Goal: Check status: Check status

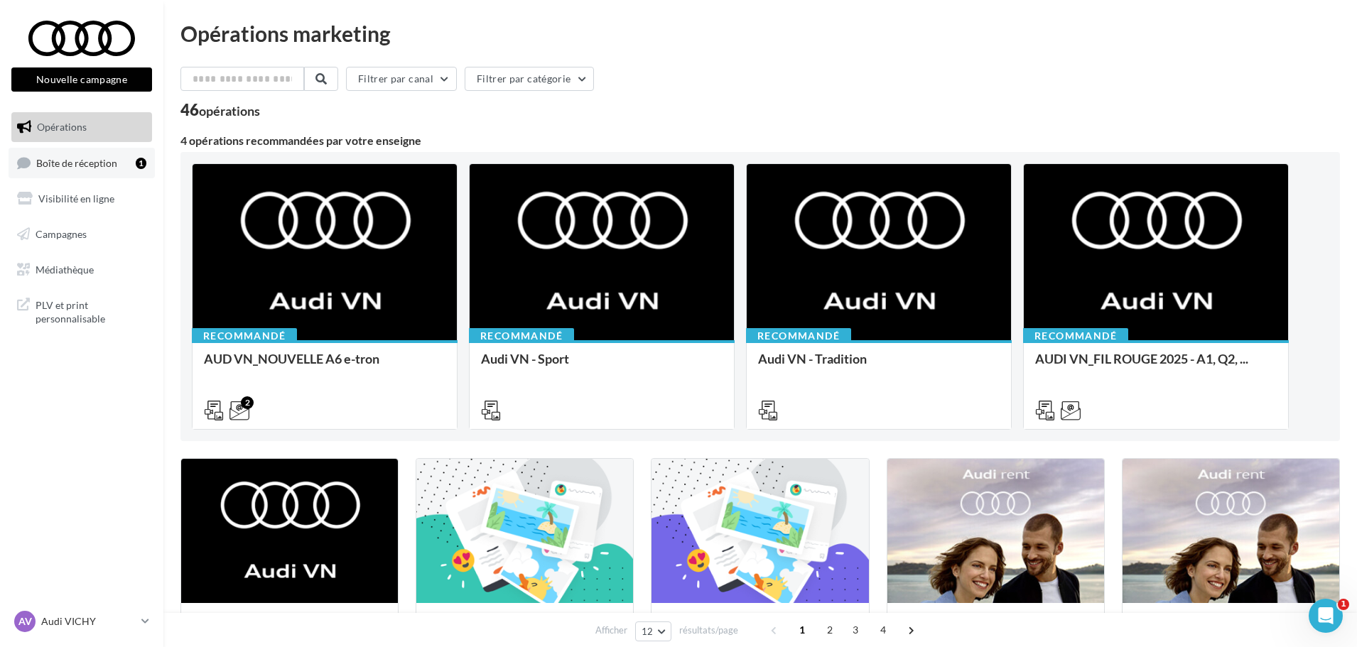
click at [92, 163] on span "Boîte de réception" at bounding box center [76, 162] width 81 height 12
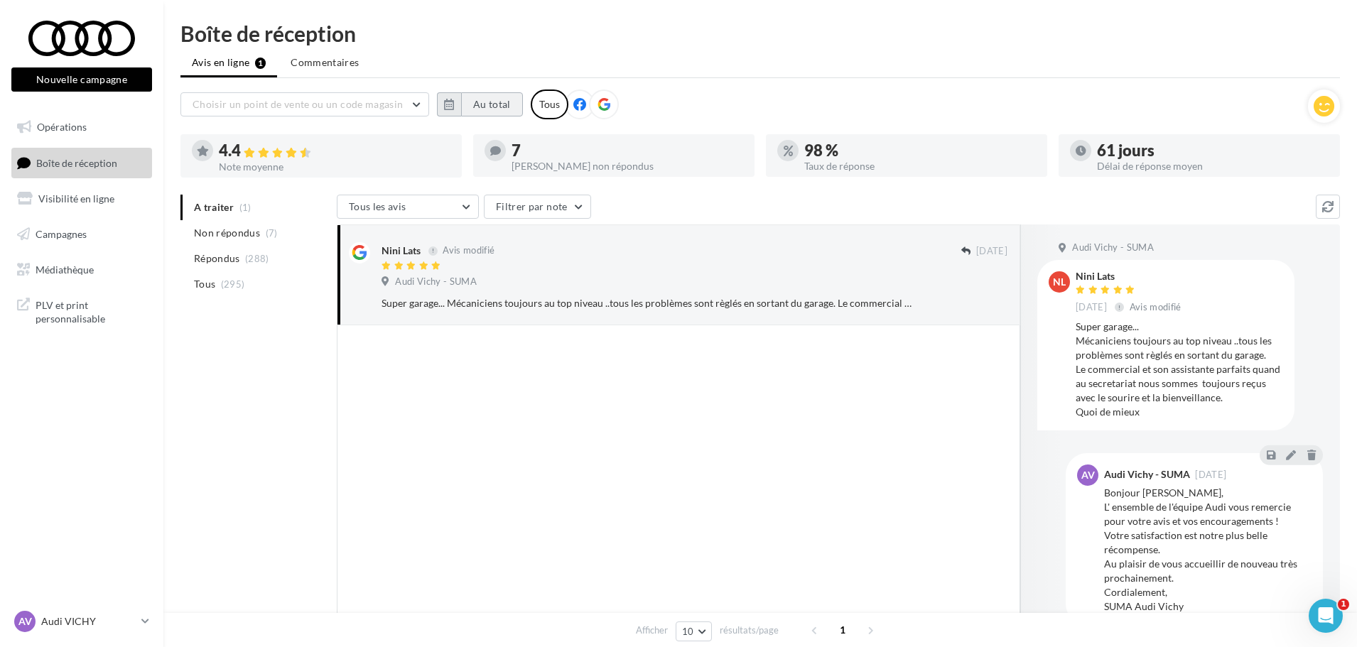
click at [508, 105] on button "Au total" at bounding box center [492, 104] width 62 height 24
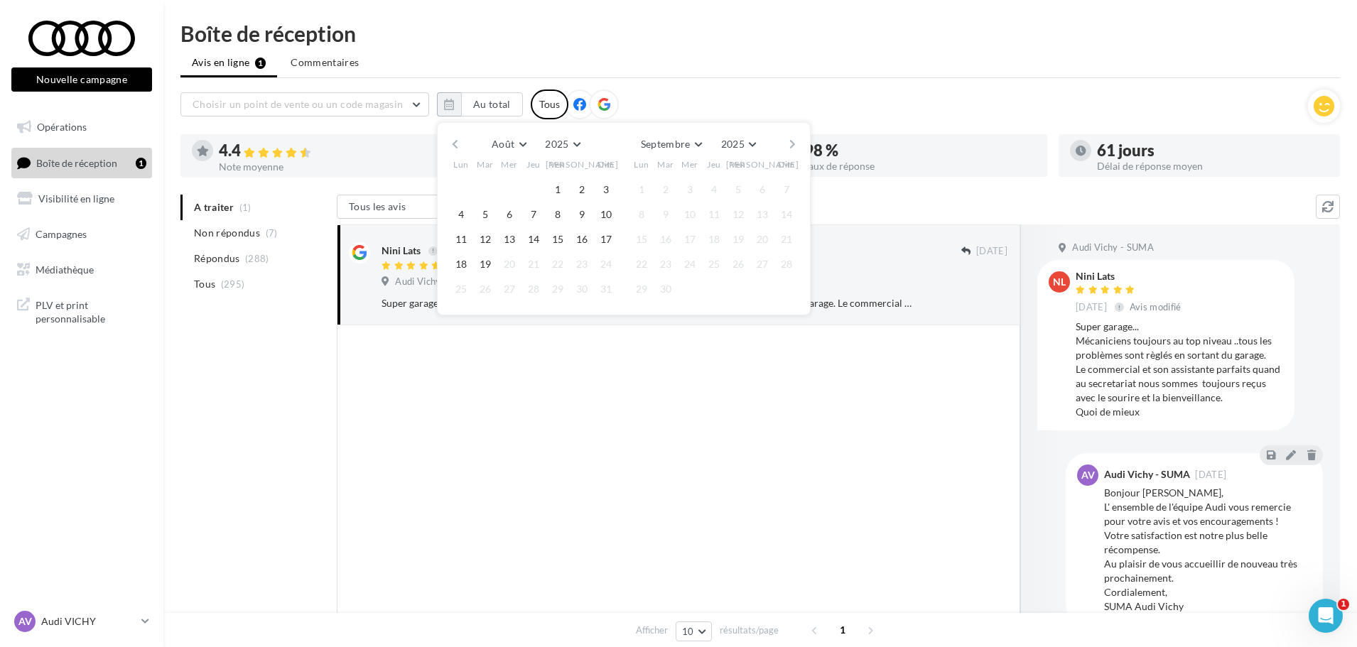
click at [447, 142] on div "Août [PERSON_NAME] Mars Avril Mai Juin Juillet Août Septembre Octobre Novembre …" at bounding box center [624, 218] width 374 height 193
click at [458, 148] on button "button" at bounding box center [455, 144] width 12 height 20
click at [455, 145] on button "button" at bounding box center [455, 144] width 12 height 20
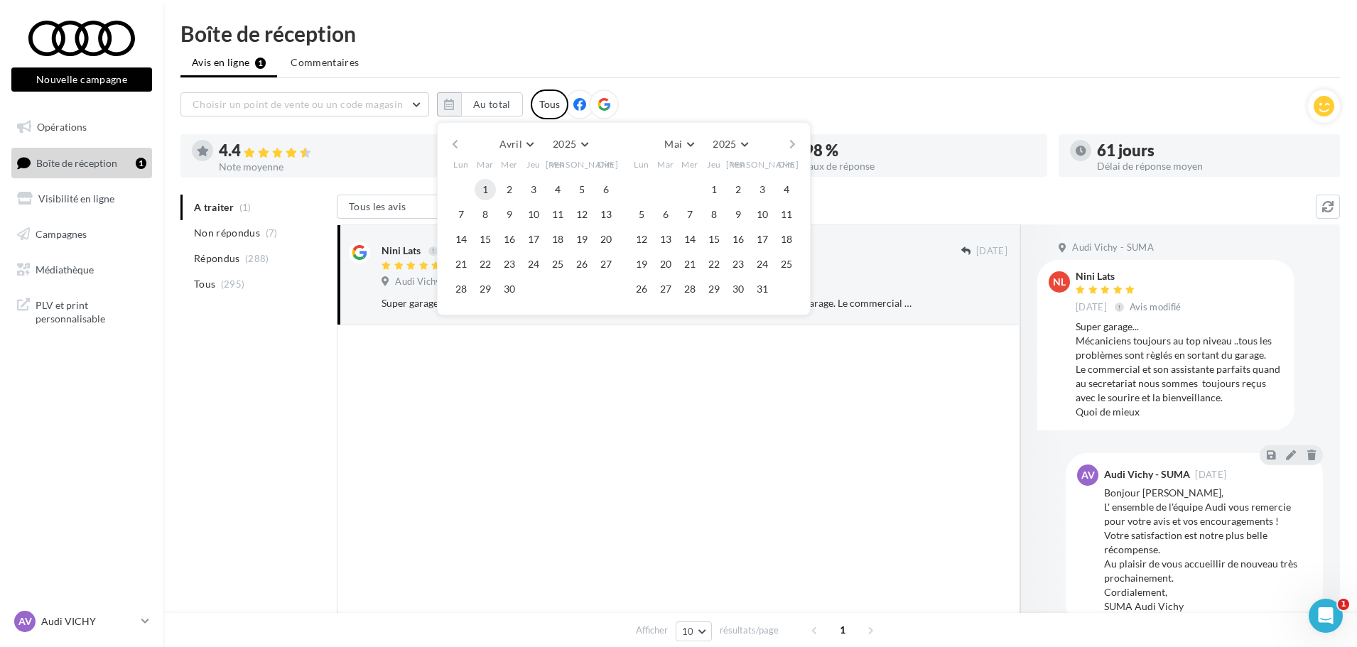
click at [485, 185] on button "1" at bounding box center [485, 189] width 21 height 21
click at [789, 143] on button "button" at bounding box center [792, 144] width 12 height 20
click at [645, 264] on button "18" at bounding box center [641, 264] width 21 height 21
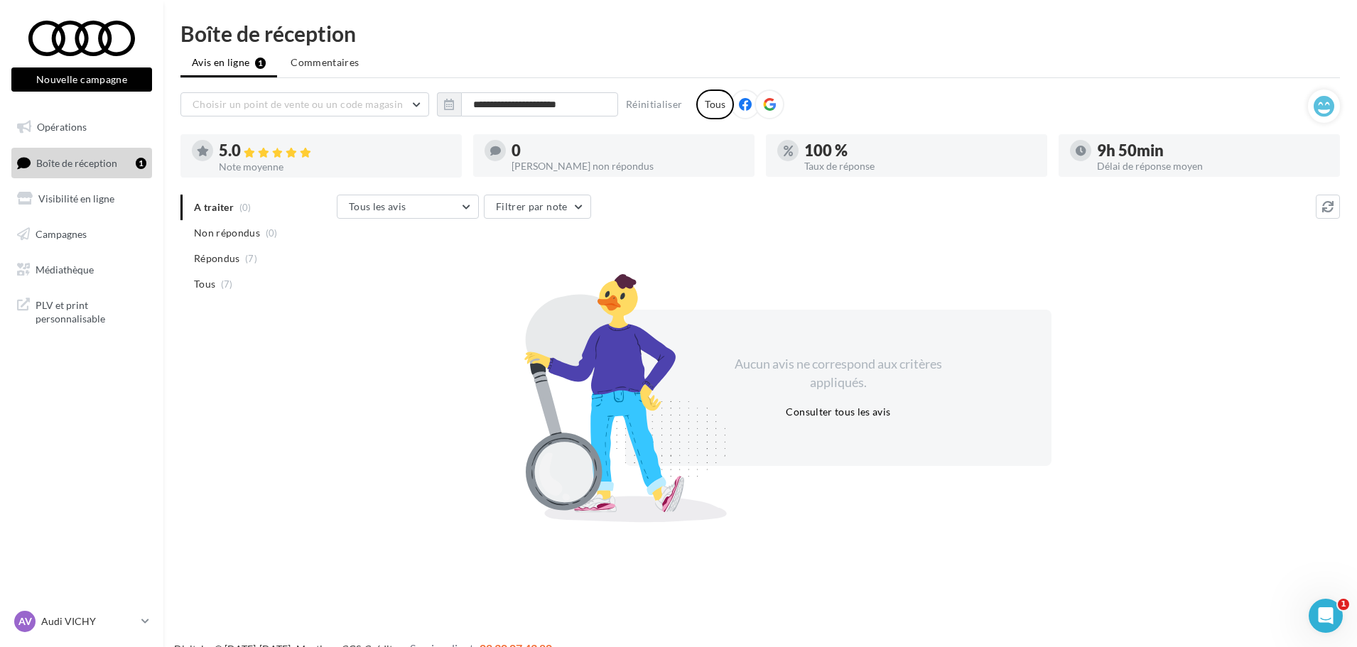
click at [763, 104] on icon at bounding box center [769, 104] width 13 height 13
click at [147, 623] on icon at bounding box center [145, 621] width 8 height 12
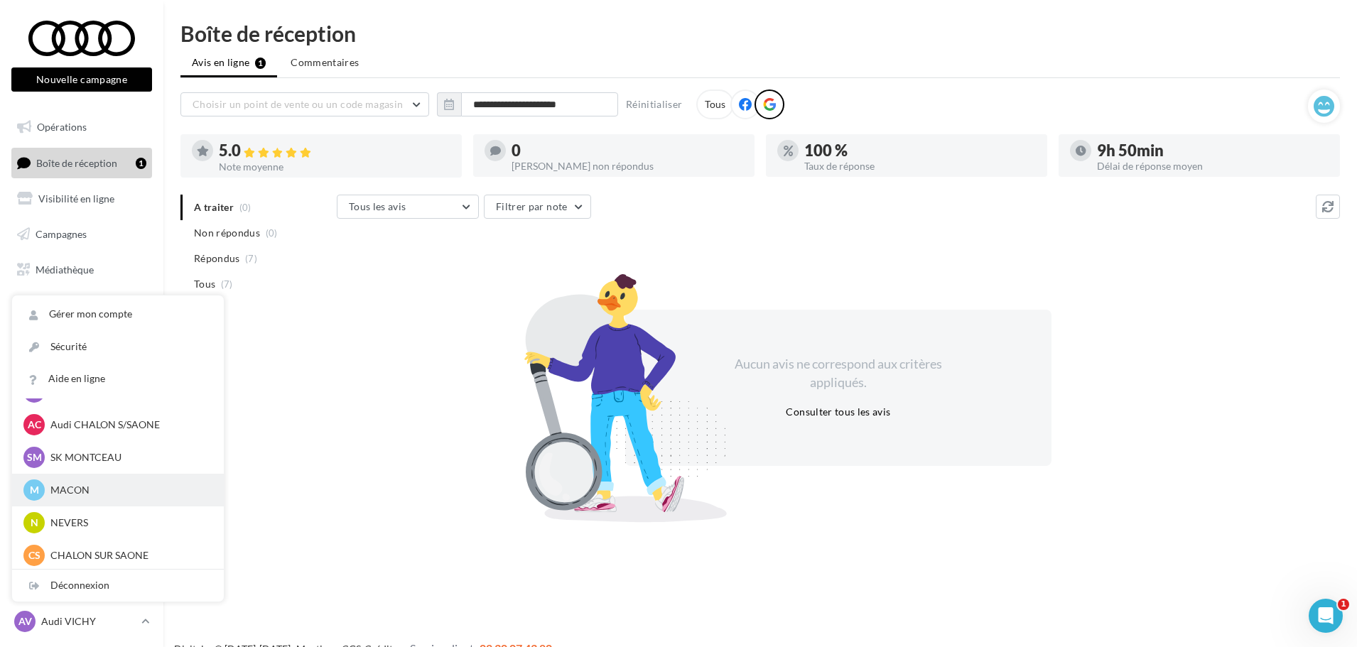
scroll to position [710, 0]
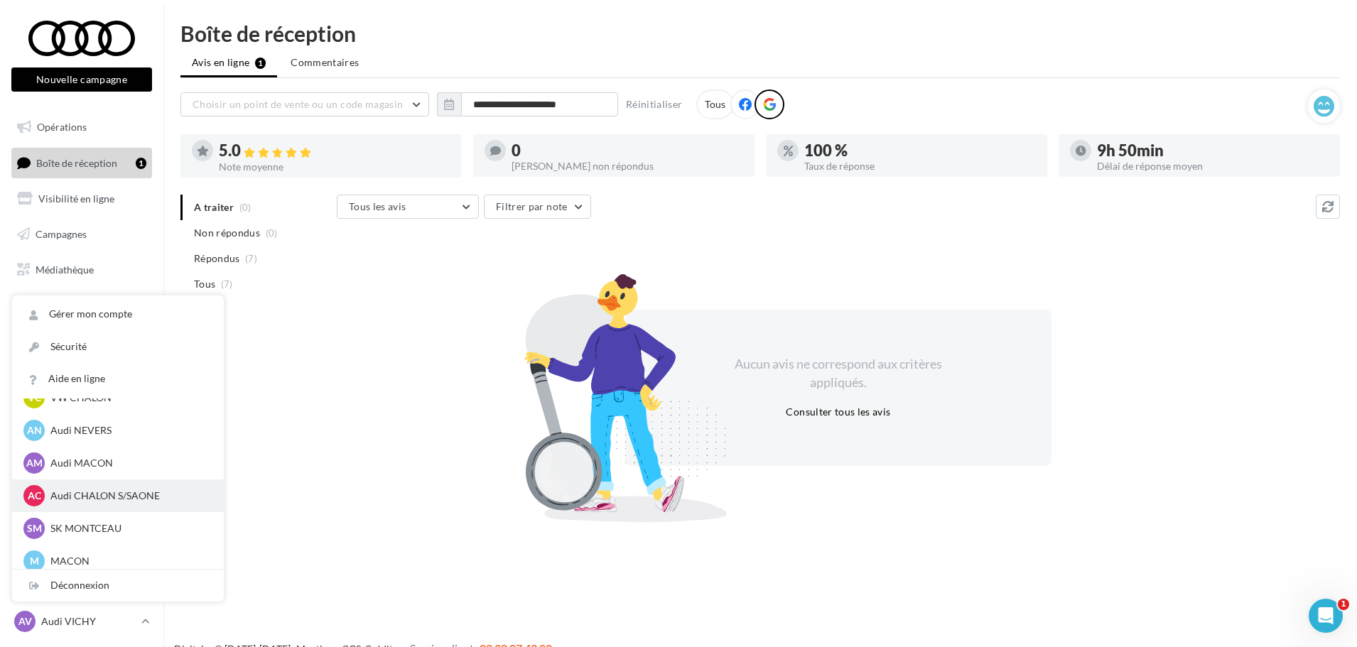
click at [126, 491] on p "Audi CHALON S/SAONE" at bounding box center [128, 496] width 156 height 14
